Goal: Task Accomplishment & Management: Manage account settings

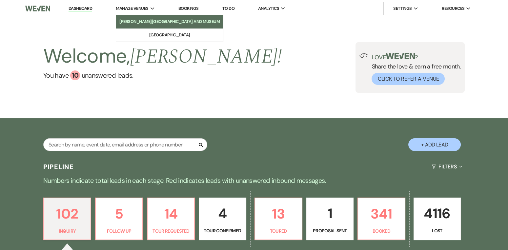
click at [137, 21] on li "[PERSON_NAME][GEOGRAPHIC_DATA] and Museum" at bounding box center [169, 21] width 100 height 7
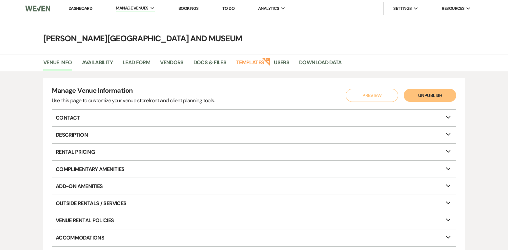
click at [189, 10] on link "Bookings" at bounding box center [188, 9] width 20 height 6
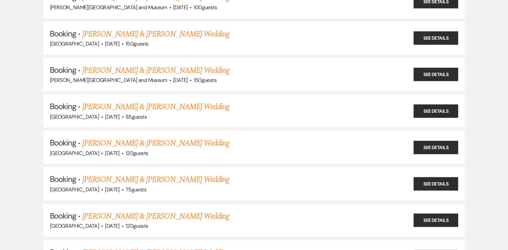
scroll to position [477, 0]
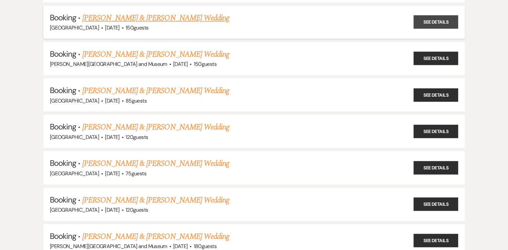
click at [451, 15] on link "See Details" at bounding box center [436, 21] width 45 height 13
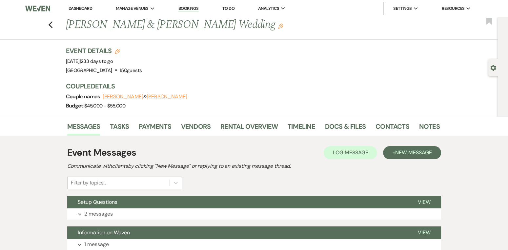
click at [43, 23] on div "Previous Halley Angel & Ernie Pichardo's Wedding Edit Bookmark" at bounding box center [247, 28] width 501 height 23
click at [92, 11] on link "Dashboard" at bounding box center [81, 9] width 24 height 6
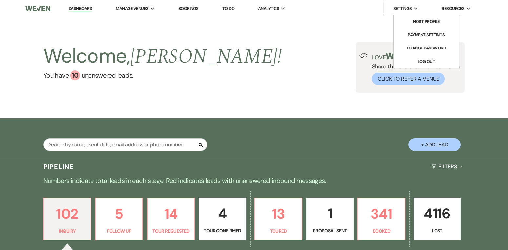
click at [404, 7] on span "Settings" at bounding box center [402, 8] width 19 height 7
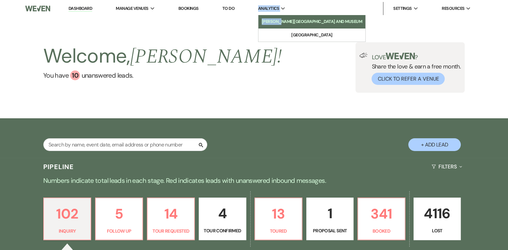
drag, startPoint x: 269, startPoint y: 2, endPoint x: 286, endPoint y: 23, distance: 26.4
click at [286, 15] on li "Analytics Expand deCordova Sculpture Park and Museum Long Hill" at bounding box center [272, 8] width 34 height 13
click at [286, 23] on li "[PERSON_NAME][GEOGRAPHIC_DATA] and Museum" at bounding box center [312, 21] width 100 height 7
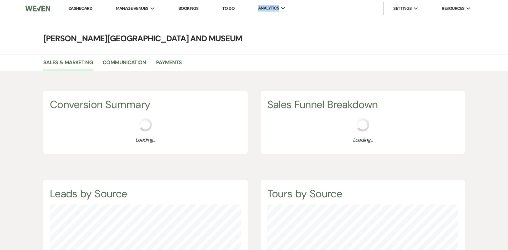
scroll to position [250, 508]
click at [46, 9] on img at bounding box center [37, 9] width 25 height 14
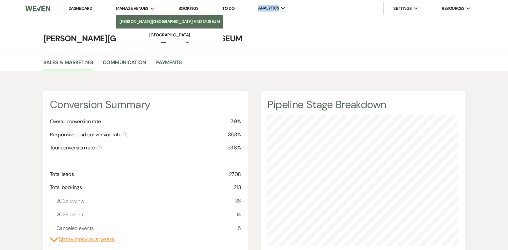
click at [140, 22] on li "[PERSON_NAME][GEOGRAPHIC_DATA] and Museum" at bounding box center [169, 21] width 100 height 7
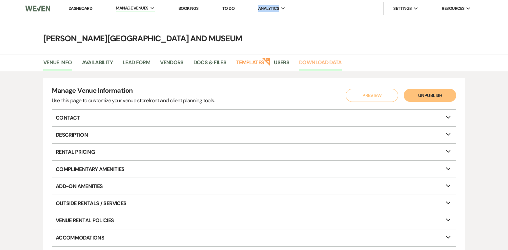
click at [321, 62] on link "Download Data" at bounding box center [320, 64] width 43 height 12
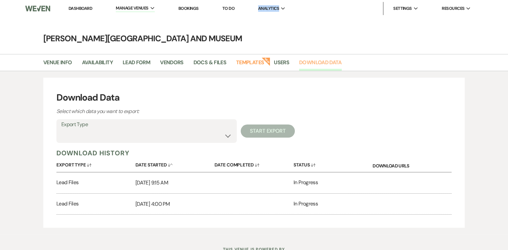
scroll to position [26, 0]
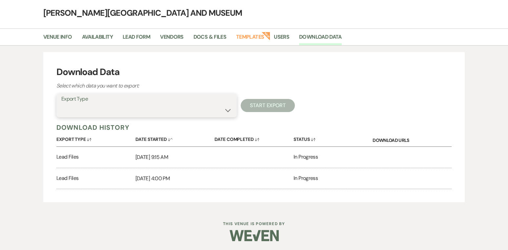
click at [227, 112] on select "Availability Calendar Information Category Templates Contacts Information Event…" at bounding box center [146, 110] width 171 height 13
select select "availabilityInfo"
click at [61, 104] on select "Availability Calendar Information Category Templates Contacts Information Event…" at bounding box center [146, 110] width 171 height 13
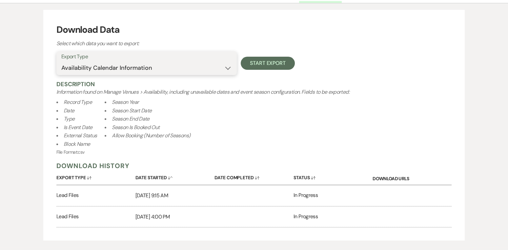
scroll to position [72, 0]
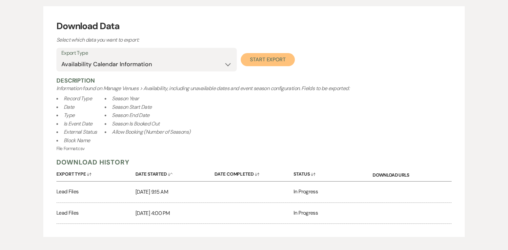
click at [262, 59] on button "Start Export" at bounding box center [268, 59] width 54 height 13
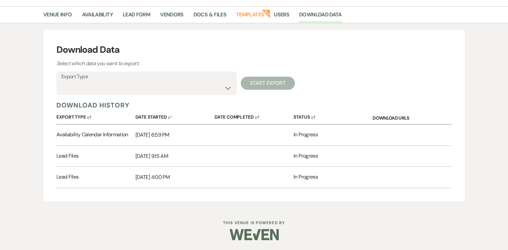
scroll to position [47, 0]
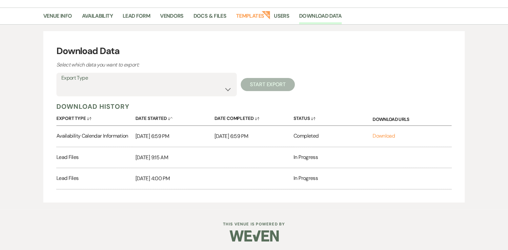
click at [151, 137] on p "9/24/2025 6:59 PM" at bounding box center [174, 136] width 79 height 9
click at [386, 137] on link "Download" at bounding box center [384, 136] width 22 height 7
click at [229, 89] on select "Availability Calendar Information Category Templates Contacts Information Event…" at bounding box center [146, 89] width 171 height 13
select select "_comingSoon"
click at [61, 83] on select "Availability Calendar Information Category Templates Contacts Information Event…" at bounding box center [146, 89] width 171 height 13
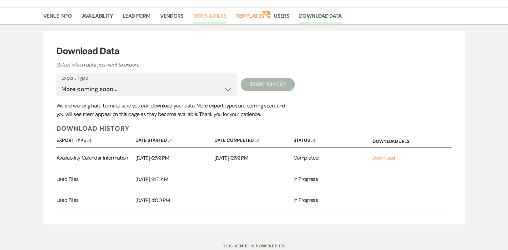
click at [210, 13] on link "Docs & Files" at bounding box center [210, 18] width 33 height 12
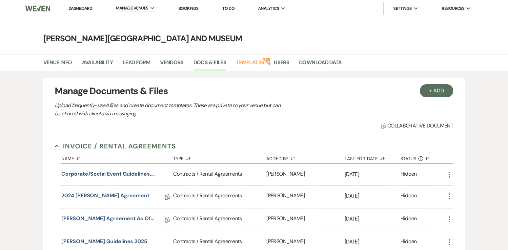
click at [196, 13] on li "Bookings" at bounding box center [188, 8] width 27 height 13
click at [195, 10] on link "Bookings" at bounding box center [188, 9] width 20 height 6
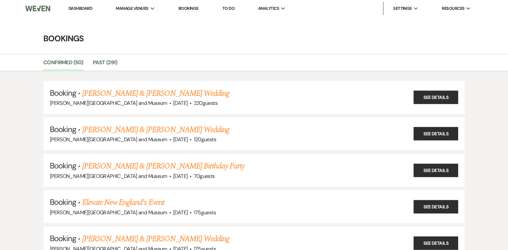
click at [141, 55] on div "Confirmed (50) Past (291)" at bounding box center [254, 62] width 508 height 17
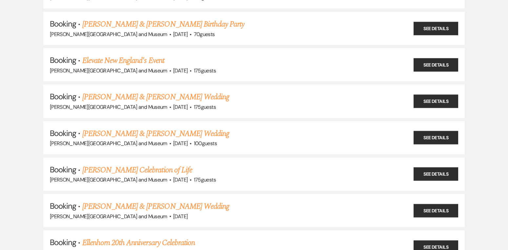
scroll to position [169, 0]
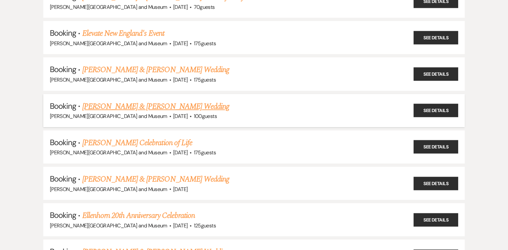
click at [439, 101] on h5 "Booking · Rebecca Escobar & Alex Howard's Wedding" at bounding box center [254, 107] width 408 height 12
click at [439, 110] on link "See Details" at bounding box center [436, 110] width 45 height 13
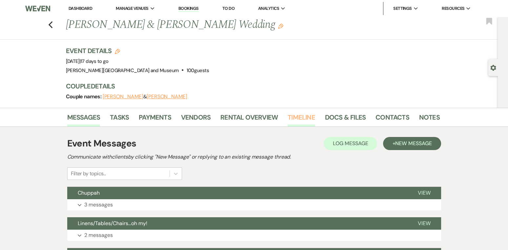
click at [295, 118] on link "Timeline" at bounding box center [302, 119] width 28 height 14
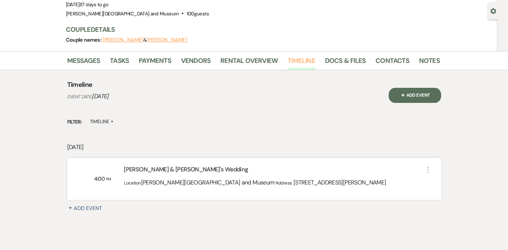
scroll to position [59, 0]
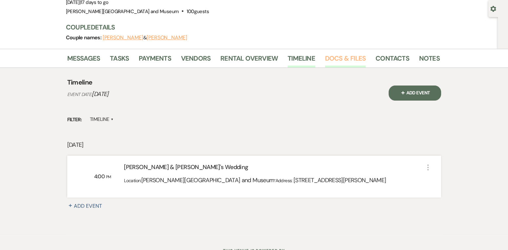
click at [331, 58] on link "Docs & Files" at bounding box center [345, 60] width 41 height 14
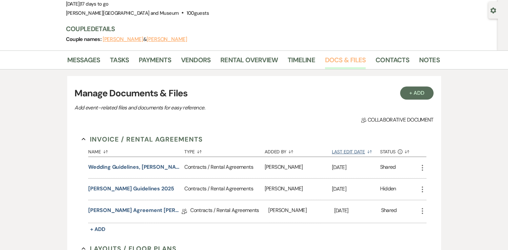
scroll to position [77, 0]
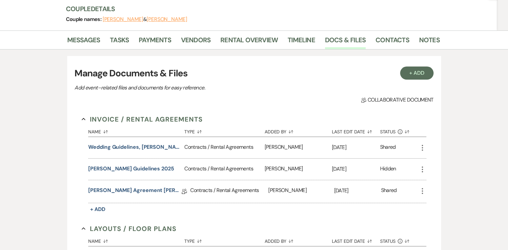
click at [421, 147] on icon "More" at bounding box center [423, 148] width 8 height 8
click at [360, 104] on div "+ Add Manage Documents & Files Add event–related files and documents for easy r…" at bounding box center [254, 238] width 374 height 364
click at [216, 71] on h3 "Manage Documents & Files" at bounding box center [253, 74] width 359 height 14
click at [395, 39] on link "Contacts" at bounding box center [393, 42] width 34 height 14
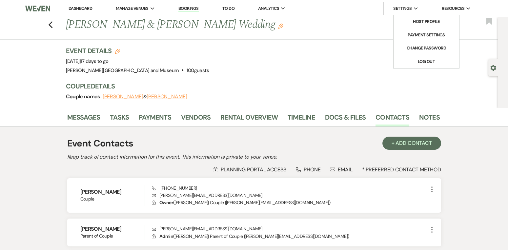
click at [410, 8] on span "Settings" at bounding box center [402, 8] width 19 height 7
click at [457, 1] on nav "Dashboard Manage Venues Expand deCordova Sculpture Park and Museum Long Hill Bo…" at bounding box center [254, 8] width 508 height 17
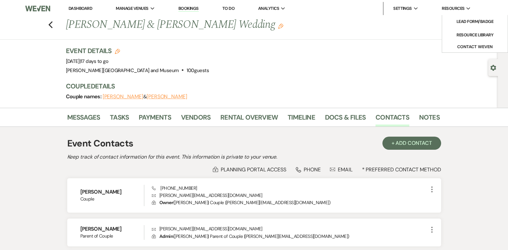
click at [457, 4] on li "Resources Expand Lead Form/Badge Resource Library Contact Weven" at bounding box center [457, 8] width 36 height 13
click at [457, 34] on li "Resource Library" at bounding box center [474, 35] width 59 height 7
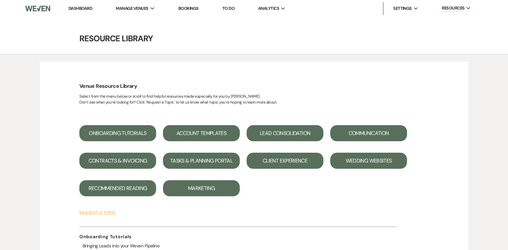
click at [193, 132] on button "Account Templates" at bounding box center [201, 133] width 77 height 16
click at [212, 188] on button "Marketing" at bounding box center [201, 188] width 77 height 16
click at [83, 8] on link "Dashboard" at bounding box center [81, 9] width 24 height 6
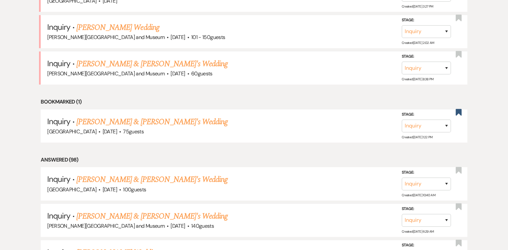
scroll to position [322, 0]
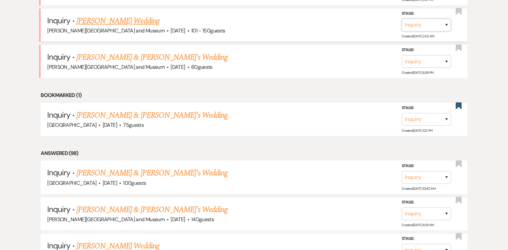
click at [439, 24] on select "Inquiry Follow Up Tour Requested Tour Confirmed Toured Proposal Sent Booked Lost" at bounding box center [426, 25] width 49 height 13
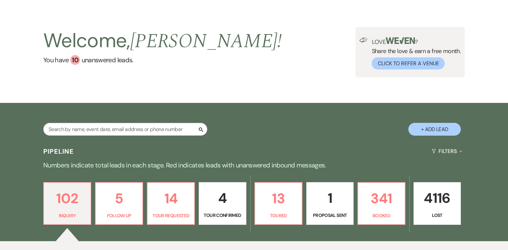
scroll to position [0, 0]
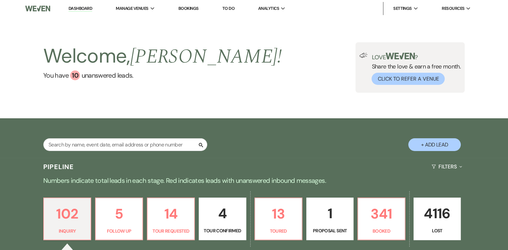
click at [187, 14] on li "Bookings" at bounding box center [188, 8] width 27 height 13
click at [187, 8] on link "Bookings" at bounding box center [188, 9] width 20 height 6
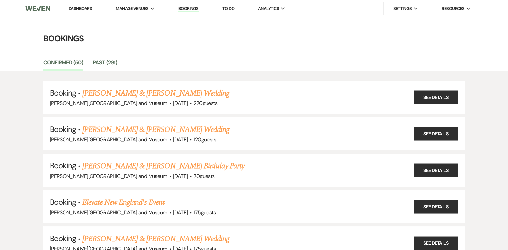
click at [180, 9] on link "Bookings" at bounding box center [188, 9] width 20 height 6
click at [139, 4] on li "Manage Venues Expand deCordova Sculpture Park and Museum Long Hill" at bounding box center [136, 8] width 46 height 13
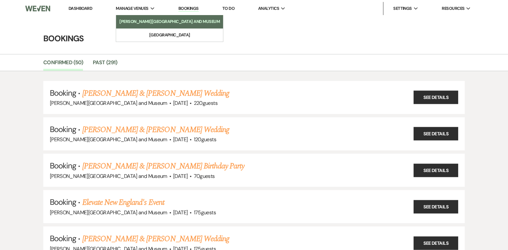
click at [143, 22] on li "[PERSON_NAME][GEOGRAPHIC_DATA] and Museum" at bounding box center [169, 21] width 100 height 7
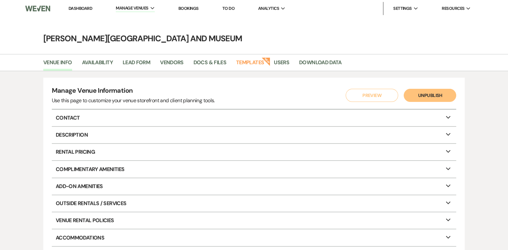
click at [188, 9] on link "Bookings" at bounding box center [188, 9] width 20 height 6
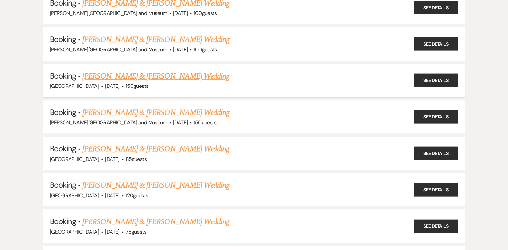
scroll to position [410, 0]
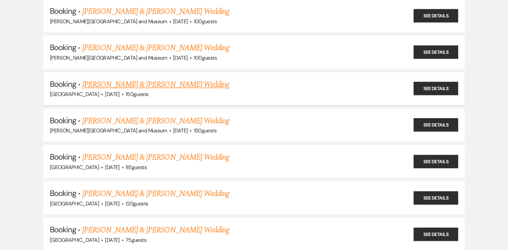
click at [218, 90] on div "Long Hill · May 16, 2026 · 150 guests" at bounding box center [254, 94] width 408 height 9
drag, startPoint x: 239, startPoint y: 118, endPoint x: 141, endPoint y: 119, distance: 98.4
drag, startPoint x: 249, startPoint y: 118, endPoint x: 83, endPoint y: 116, distance: 166.0
click at [83, 116] on h5 "Booking · Hannah Hecht & Carlos Hernandez Castillo's Wedding" at bounding box center [254, 121] width 408 height 12
copy link "Hannah Hecht & Carlos Hernandez Castillo's Wedding"
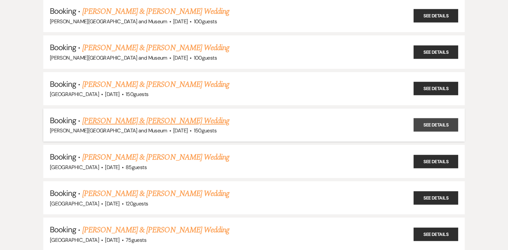
click at [442, 120] on link "See Details" at bounding box center [436, 124] width 45 height 13
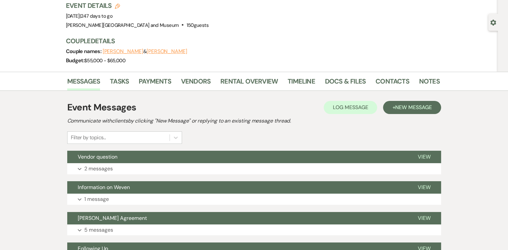
scroll to position [65, 0]
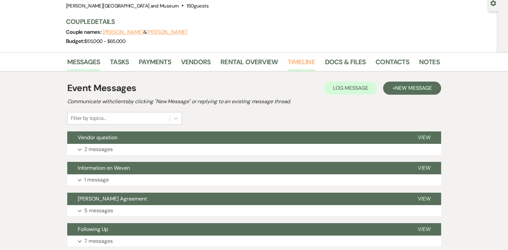
click at [301, 62] on link "Timeline" at bounding box center [302, 64] width 28 height 14
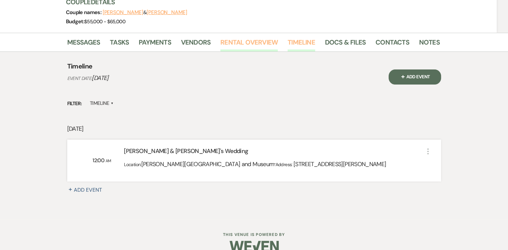
scroll to position [93, 0]
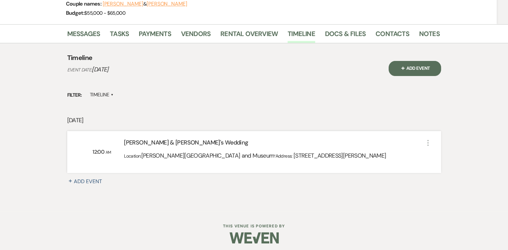
click at [320, 153] on span "51 Sandy Pond Rd, Lincoln, MA 01773" at bounding box center [340, 156] width 93 height 8
click at [161, 143] on div "Hannah & Carlos's Wedding" at bounding box center [274, 143] width 300 height 11
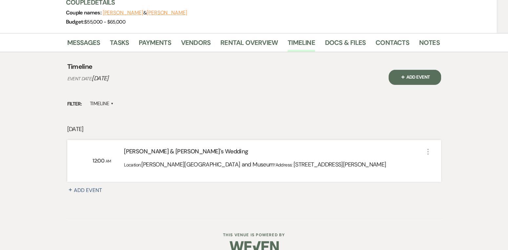
scroll to position [75, 0]
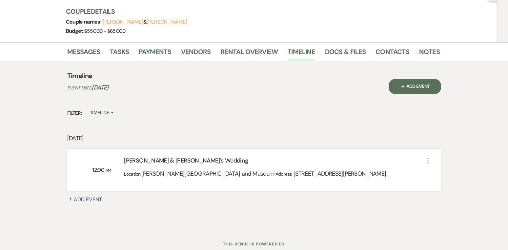
click at [103, 113] on label "Timeline ▲" at bounding box center [102, 113] width 24 height 9
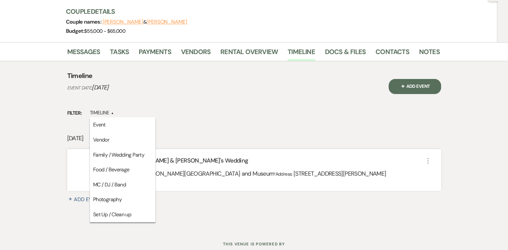
click at [195, 71] on div "Timeline Event Date: May 30, 2026" at bounding box center [227, 90] width 321 height 38
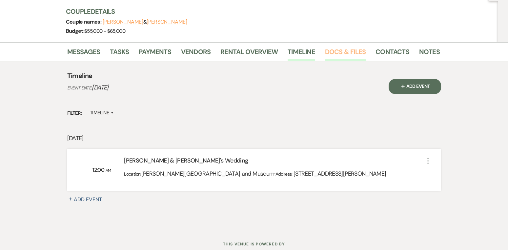
click at [347, 49] on link "Docs & Files" at bounding box center [345, 54] width 41 height 14
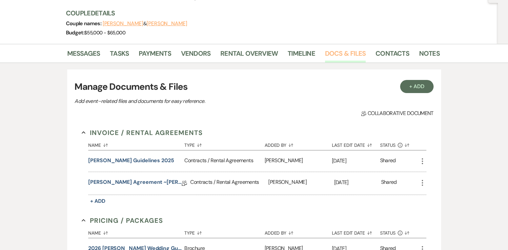
scroll to position [19, 0]
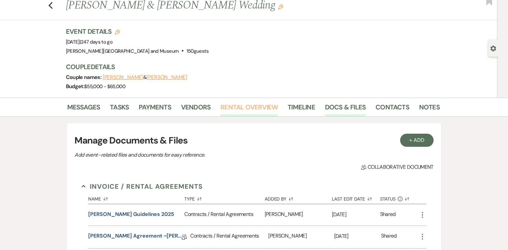
click at [242, 107] on link "Rental Overview" at bounding box center [248, 109] width 57 height 14
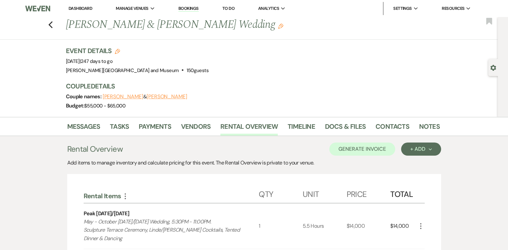
drag, startPoint x: 69, startPoint y: 24, endPoint x: 244, endPoint y: 25, distance: 174.8
click at [244, 25] on h1 "Hannah Hecht & Carlos Hernandez Castillo's Wedding Edit" at bounding box center [213, 25] width 294 height 16
copy h1 "Hannah Hecht & Carlos Hernandez Castillo"
click at [403, 122] on link "Contacts" at bounding box center [393, 128] width 34 height 14
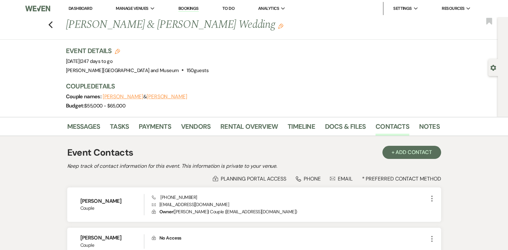
click at [56, 26] on div "Previous Hannah Hecht & Carlos Hernandez Castillo's Wedding Edit Bookmark" at bounding box center [247, 28] width 501 height 23
click at [48, 26] on icon "Previous" at bounding box center [50, 25] width 5 height 8
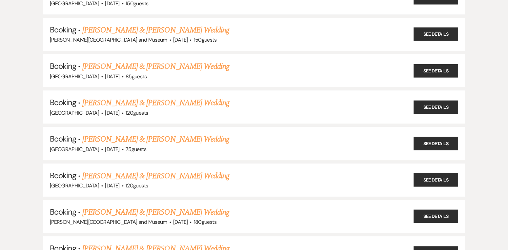
scroll to position [503, 0]
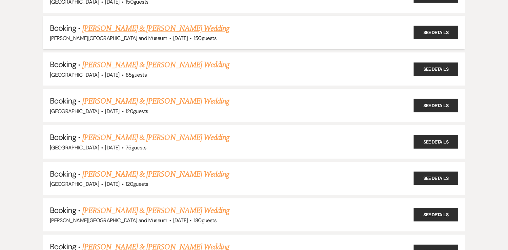
click at [124, 23] on link "Hannah Hecht & Carlos Hernandez Castillo's Wedding" at bounding box center [155, 29] width 147 height 12
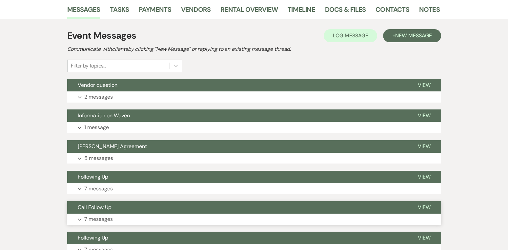
scroll to position [67, 0]
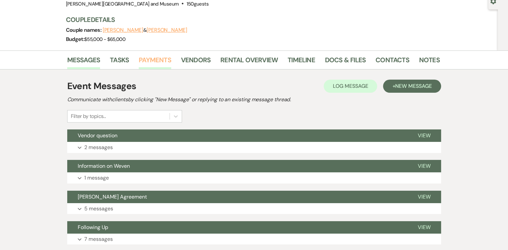
click at [152, 61] on link "Payments" at bounding box center [155, 62] width 32 height 14
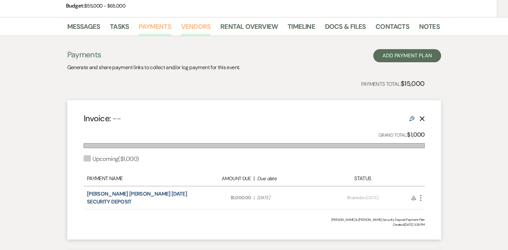
scroll to position [106, 0]
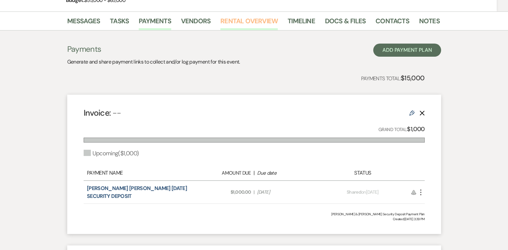
click at [250, 20] on link "Rental Overview" at bounding box center [248, 23] width 57 height 14
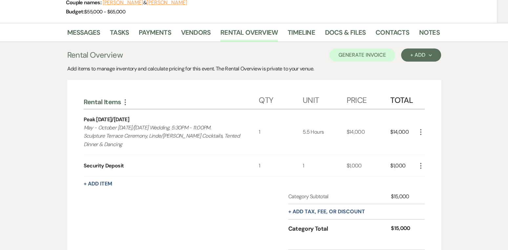
scroll to position [76, 0]
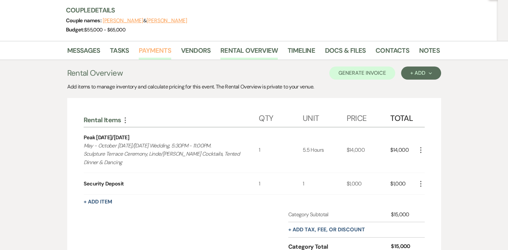
click at [153, 51] on link "Payments" at bounding box center [155, 52] width 32 height 14
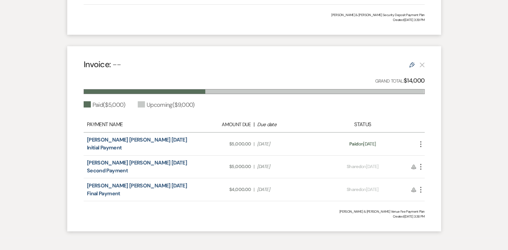
scroll to position [334, 0]
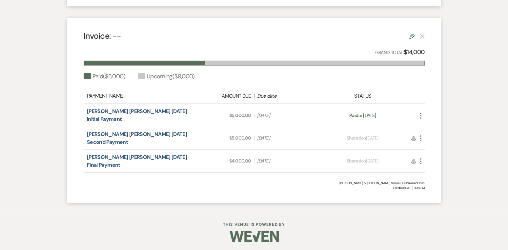
click at [421, 114] on icon "More" at bounding box center [421, 116] width 8 height 8
click at [147, 114] on div "deCordova Hecht Castillo 5.30.26 Initial Payment" at bounding box center [137, 116] width 100 height 16
click at [147, 112] on link "deCordova Hecht Castillo 5.30.26 Initial Payment" at bounding box center [137, 115] width 100 height 15
click at [181, 95] on div "Payment Name" at bounding box center [137, 96] width 100 height 8
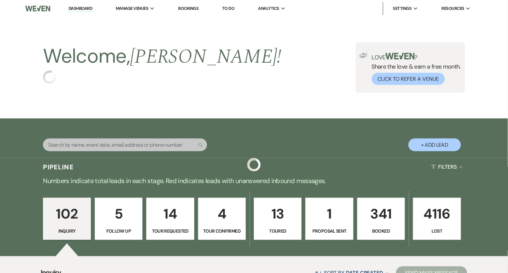
click at [196, 9] on link "Bookings" at bounding box center [188, 9] width 20 height 6
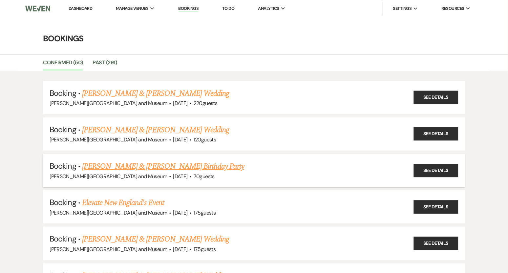
click at [132, 168] on link "[PERSON_NAME] & [PERSON_NAME] Birthday Party" at bounding box center [163, 166] width 162 height 12
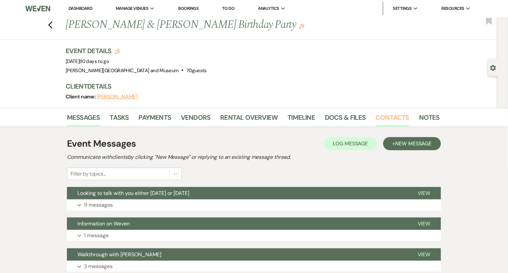
click at [387, 125] on link "Contacts" at bounding box center [393, 119] width 34 height 14
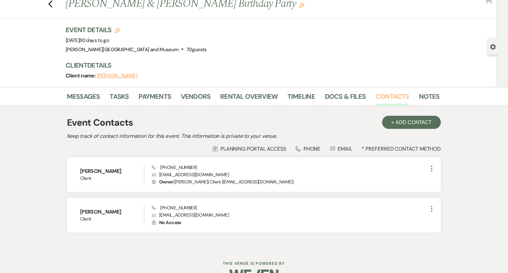
scroll to position [27, 0]
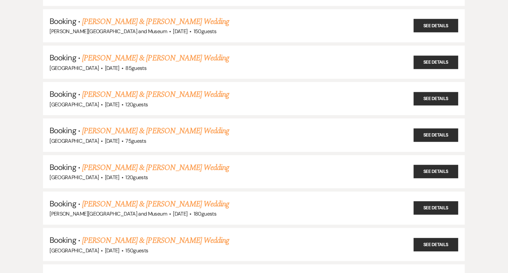
scroll to position [510, 0]
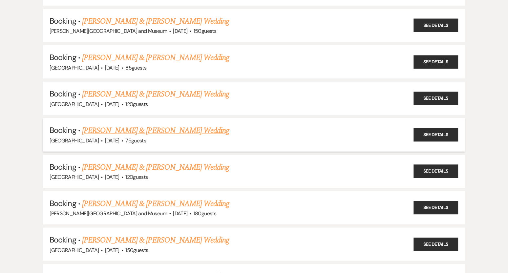
click at [124, 125] on link "[PERSON_NAME] & [PERSON_NAME] Wedding" at bounding box center [155, 131] width 147 height 12
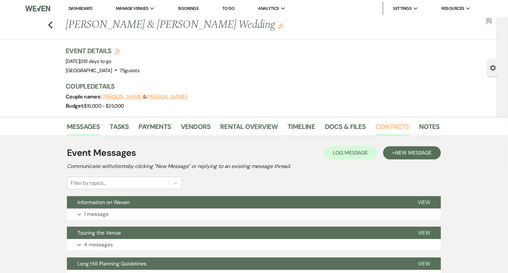
click at [387, 125] on link "Contacts" at bounding box center [393, 128] width 34 height 14
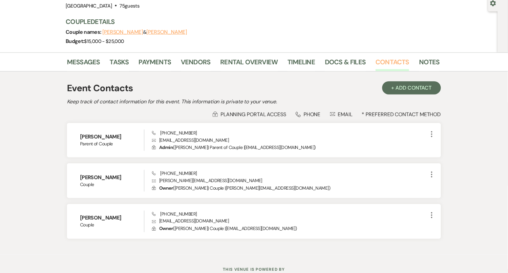
scroll to position [88, 0]
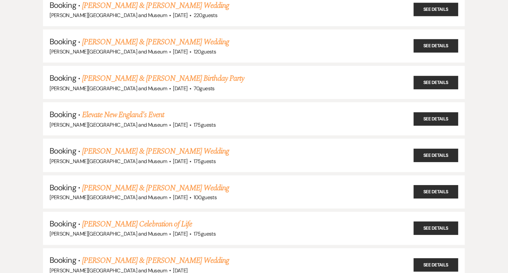
scroll to position [510, 0]
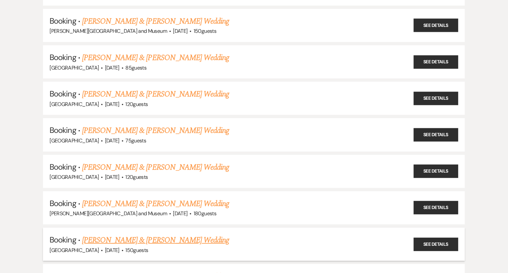
click at [155, 234] on link "[PERSON_NAME] & [PERSON_NAME] Wedding" at bounding box center [155, 240] width 147 height 12
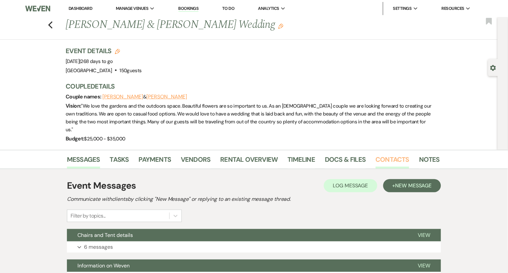
click at [378, 156] on link "Contacts" at bounding box center [393, 161] width 34 height 14
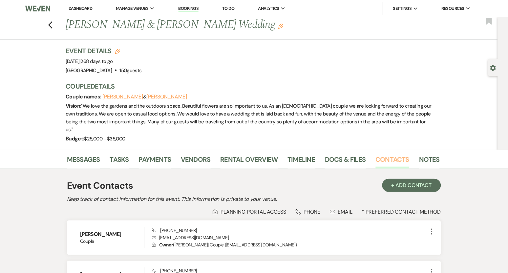
scroll to position [83, 0]
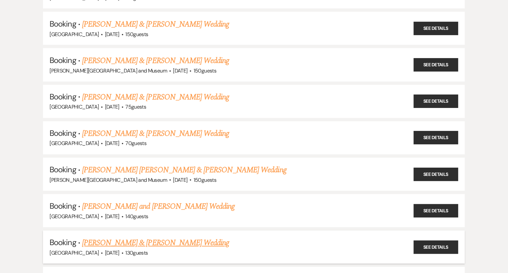
scroll to position [825, 0]
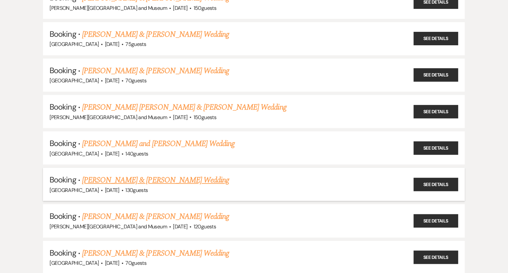
click at [131, 175] on link "Meaghan Parnell & Jake Masterson's Wedding" at bounding box center [155, 181] width 147 height 12
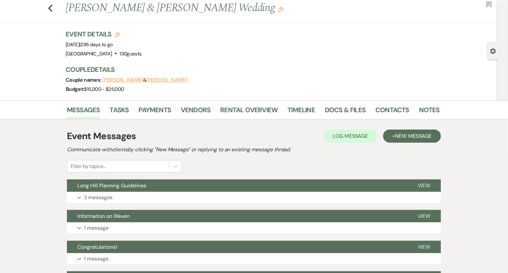
scroll to position [25, 0]
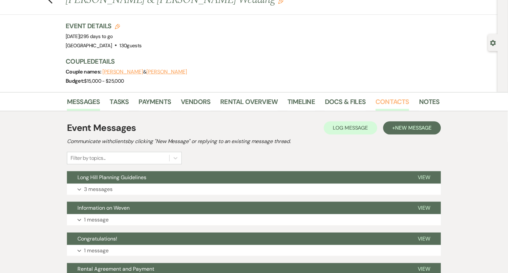
click at [387, 106] on link "Contacts" at bounding box center [393, 103] width 34 height 14
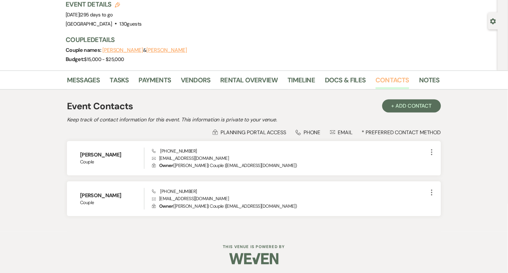
scroll to position [48, 0]
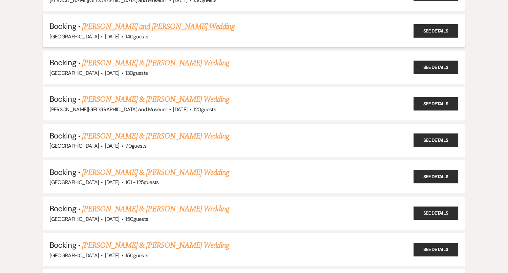
scroll to position [1025, 0]
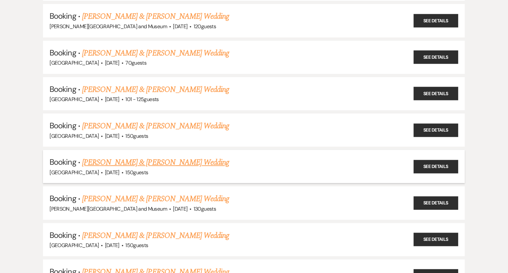
click at [108, 158] on link "Mary Fitzsimmons & Ashton Davis's Wedding" at bounding box center [155, 162] width 147 height 12
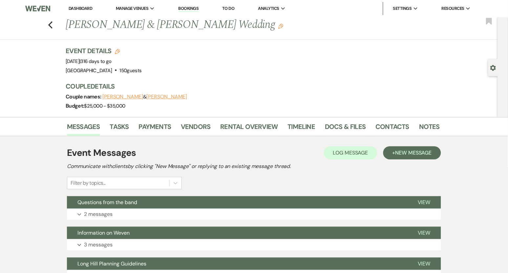
scroll to position [86, 0]
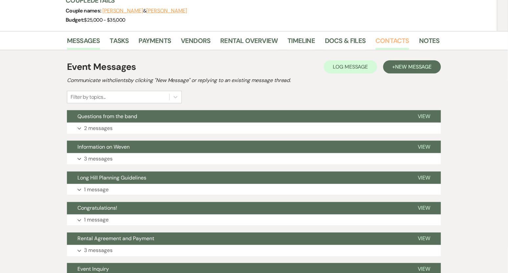
click at [383, 46] on link "Contacts" at bounding box center [393, 42] width 34 height 14
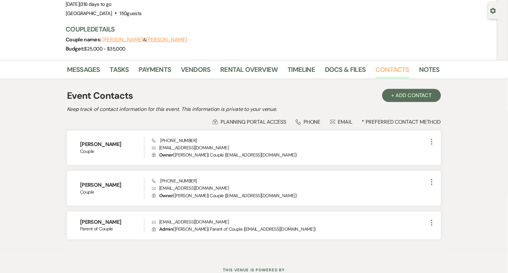
scroll to position [59, 0]
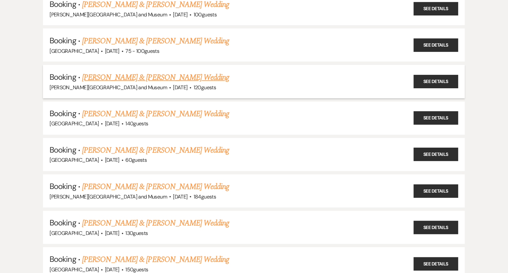
scroll to position [1518, 0]
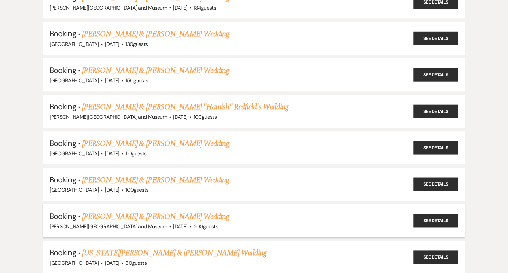
click at [116, 211] on link "Julia Rifkin & Jimmy Abraham's Wedding" at bounding box center [155, 217] width 147 height 12
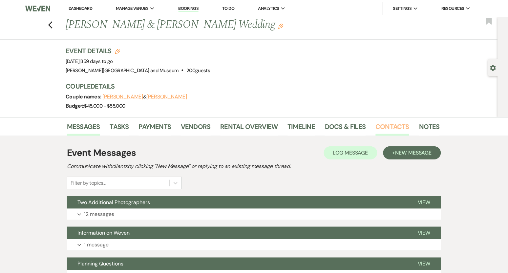
click at [383, 132] on link "Contacts" at bounding box center [393, 128] width 34 height 14
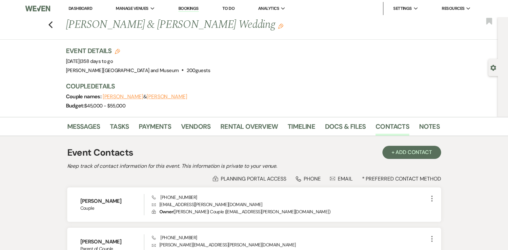
click at [53, 28] on div "Previous Julia Rifkin & Jimmy Abraham's Wedding Edit Bookmark" at bounding box center [247, 28] width 501 height 23
click at [52, 26] on icon "Previous" at bounding box center [50, 25] width 5 height 8
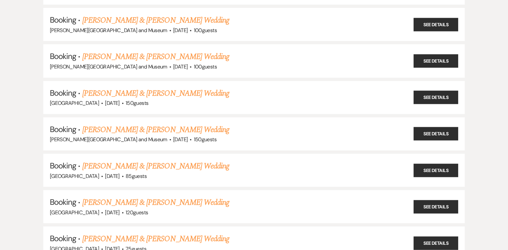
scroll to position [409, 0]
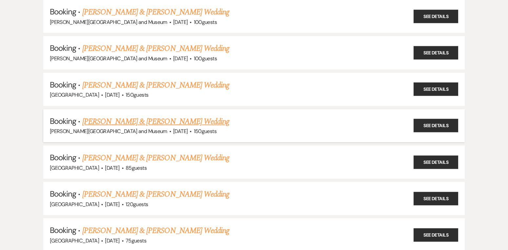
click at [195, 122] on link "Hannah Hecht & Carlos Hernandez Castillo's Wedding" at bounding box center [155, 122] width 147 height 12
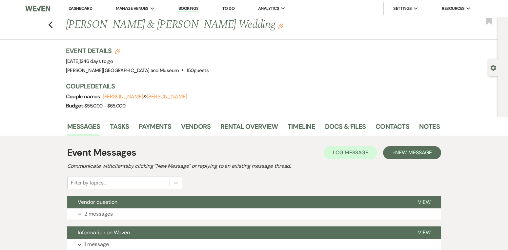
scroll to position [1, 0]
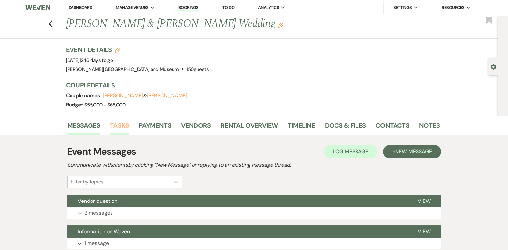
click at [120, 127] on link "Tasks" at bounding box center [119, 127] width 19 height 14
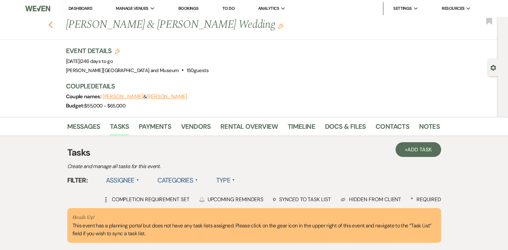
click at [51, 26] on use "button" at bounding box center [50, 24] width 4 height 7
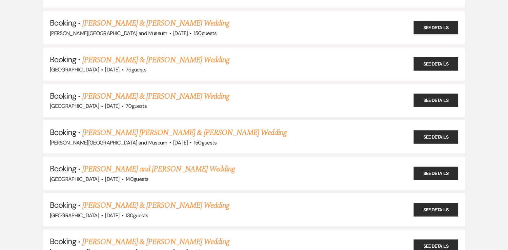
scroll to position [993, 0]
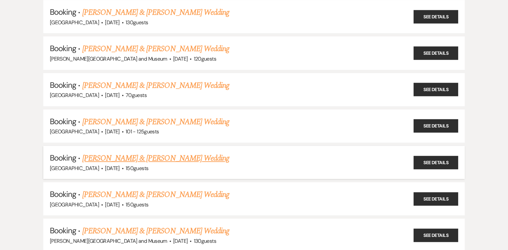
click at [107, 153] on link "Leanne Doherty & Harry McDonough's Wedding" at bounding box center [155, 159] width 147 height 12
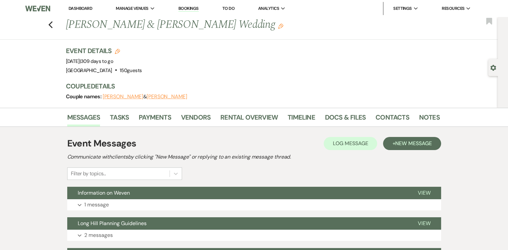
click at [129, 121] on li "Tasks" at bounding box center [124, 119] width 29 height 16
click at [125, 118] on link "Tasks" at bounding box center [119, 119] width 19 height 14
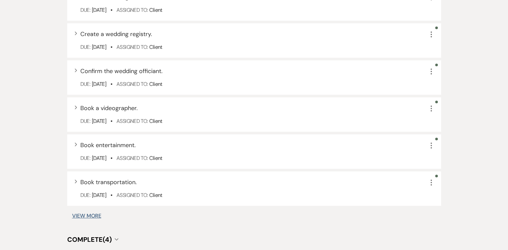
scroll to position [603, 0]
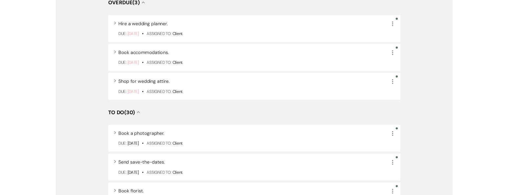
scroll to position [0, 0]
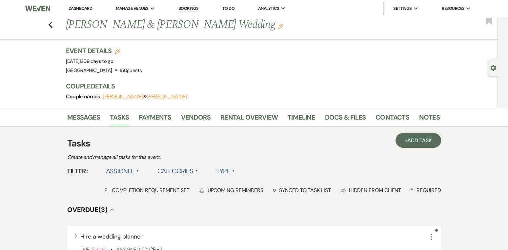
click at [206, 95] on div "Couple names: Leanne Doherty & Harry McDonough" at bounding box center [249, 96] width 367 height 9
